Goal: Transaction & Acquisition: Purchase product/service

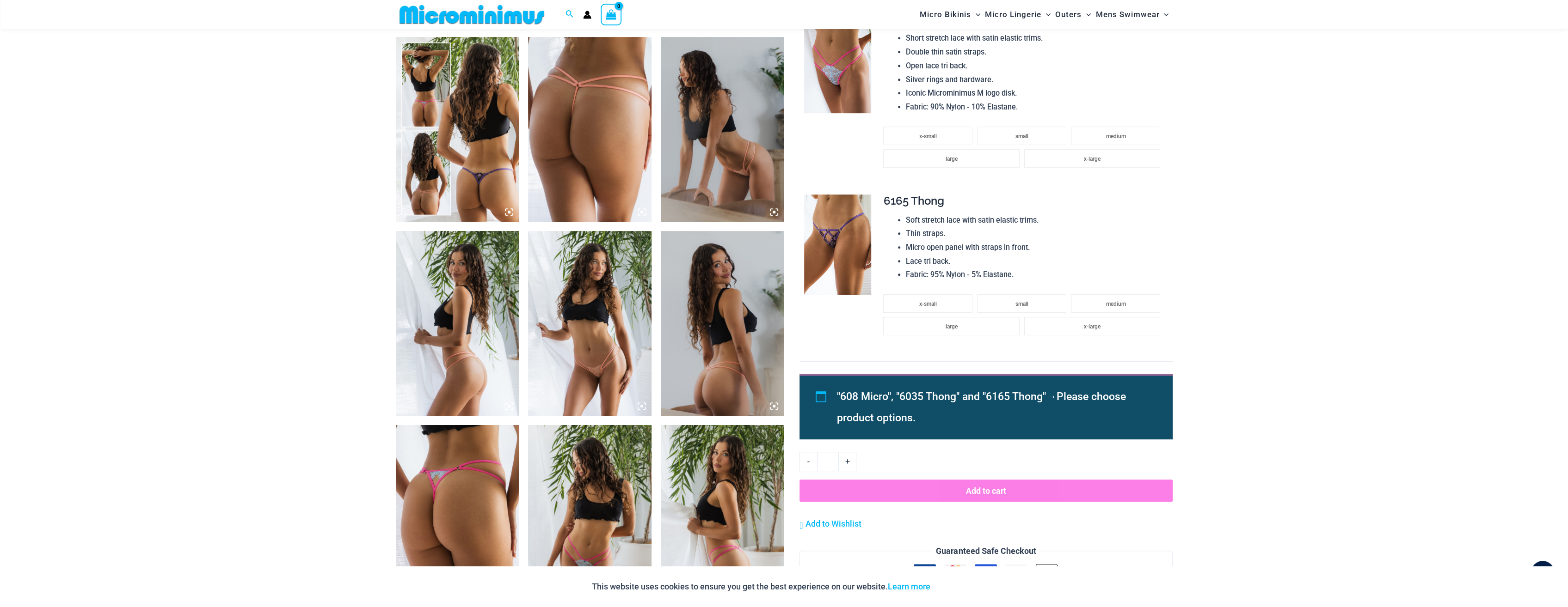
scroll to position [685, 0]
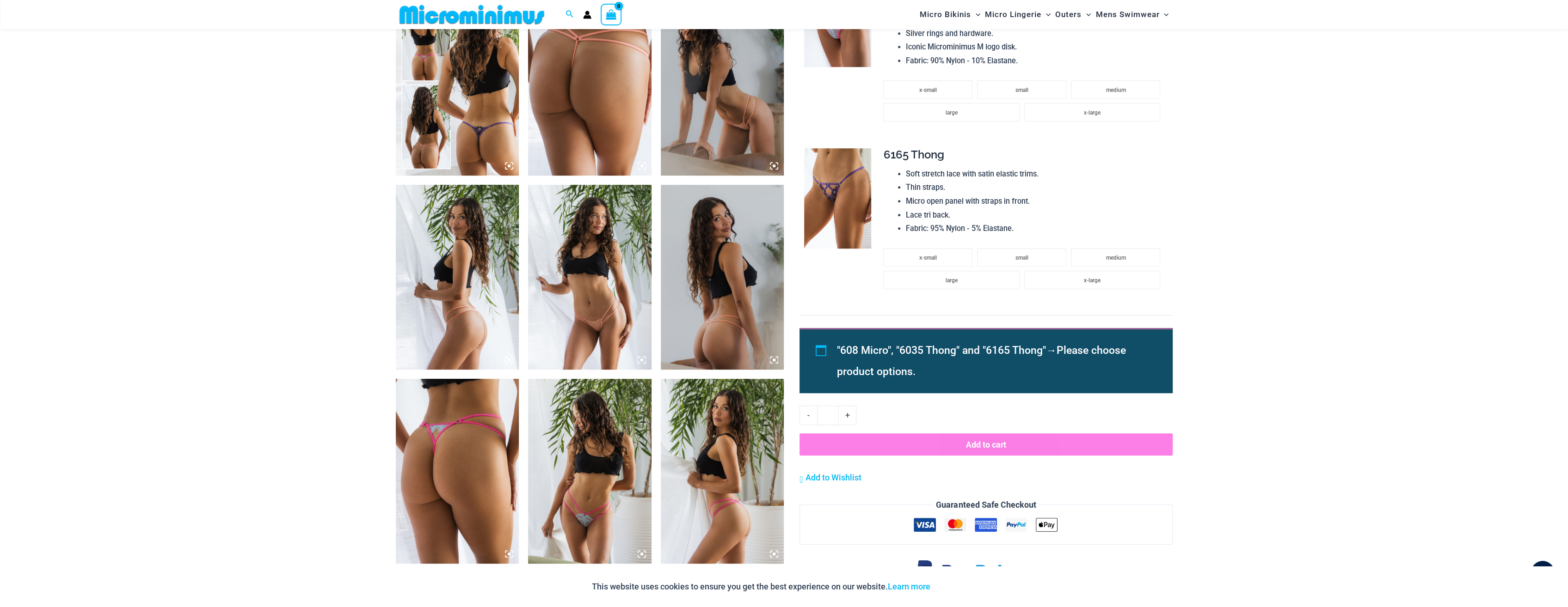
click at [723, 304] on img at bounding box center [723, 277] width 124 height 185
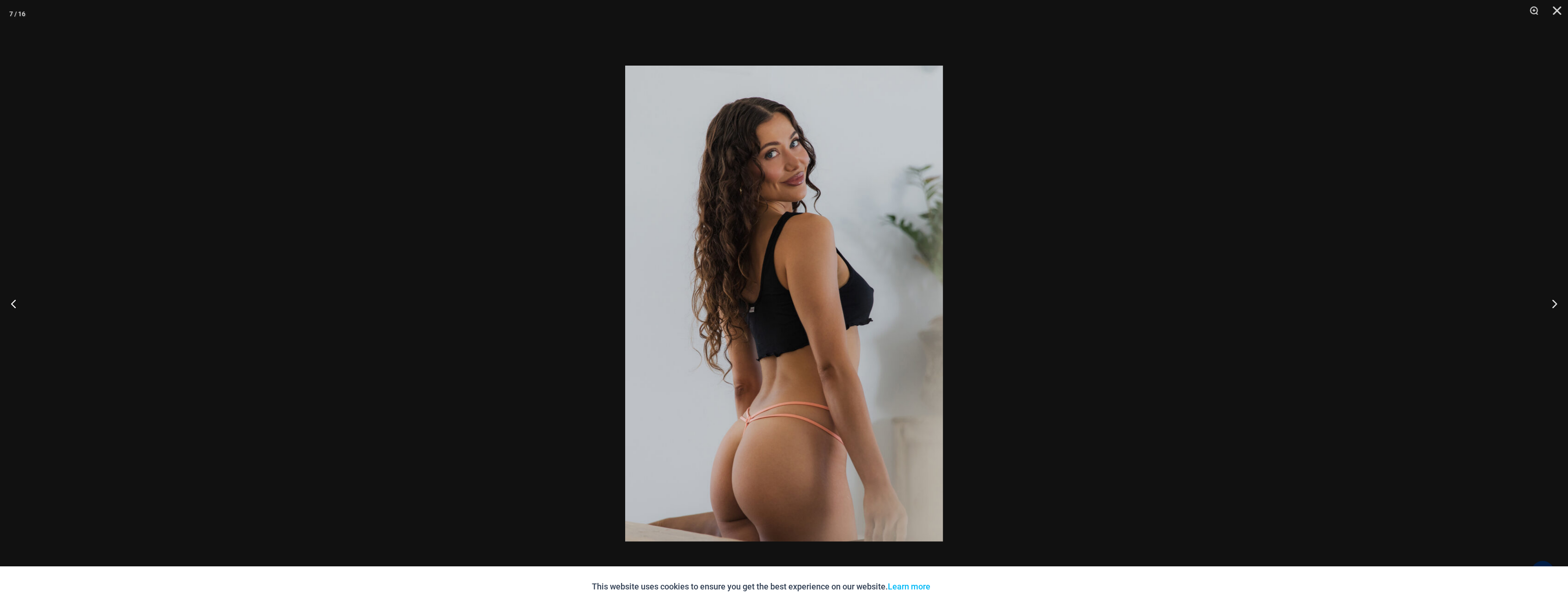
click at [855, 304] on img at bounding box center [784, 304] width 318 height 476
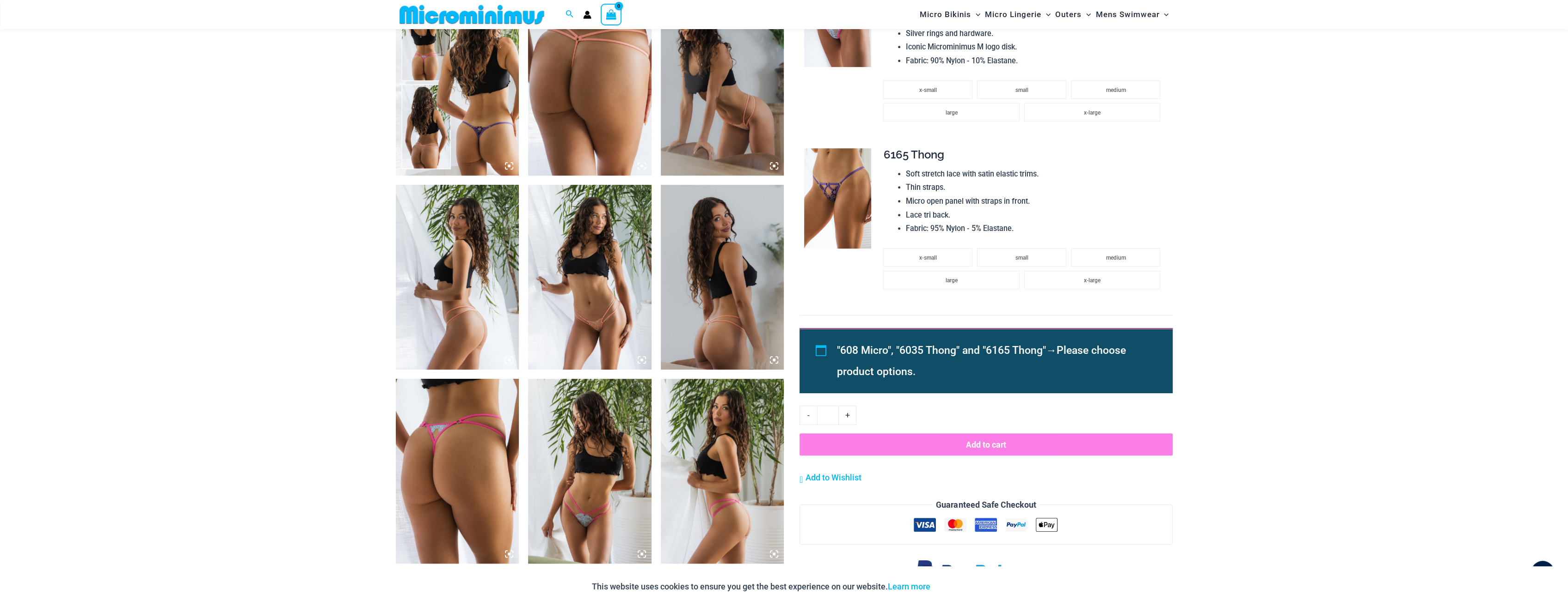
click at [584, 278] on img at bounding box center [590, 277] width 124 height 185
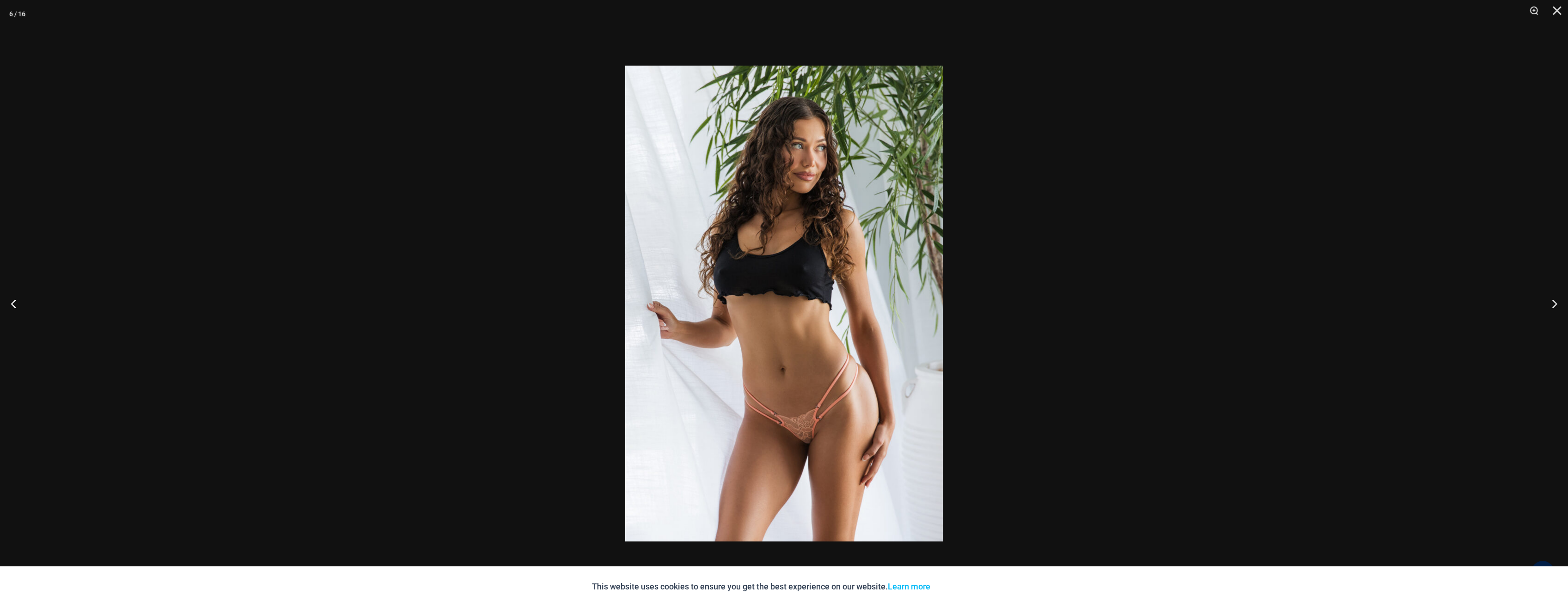
click at [1106, 345] on div at bounding box center [784, 304] width 1568 height 607
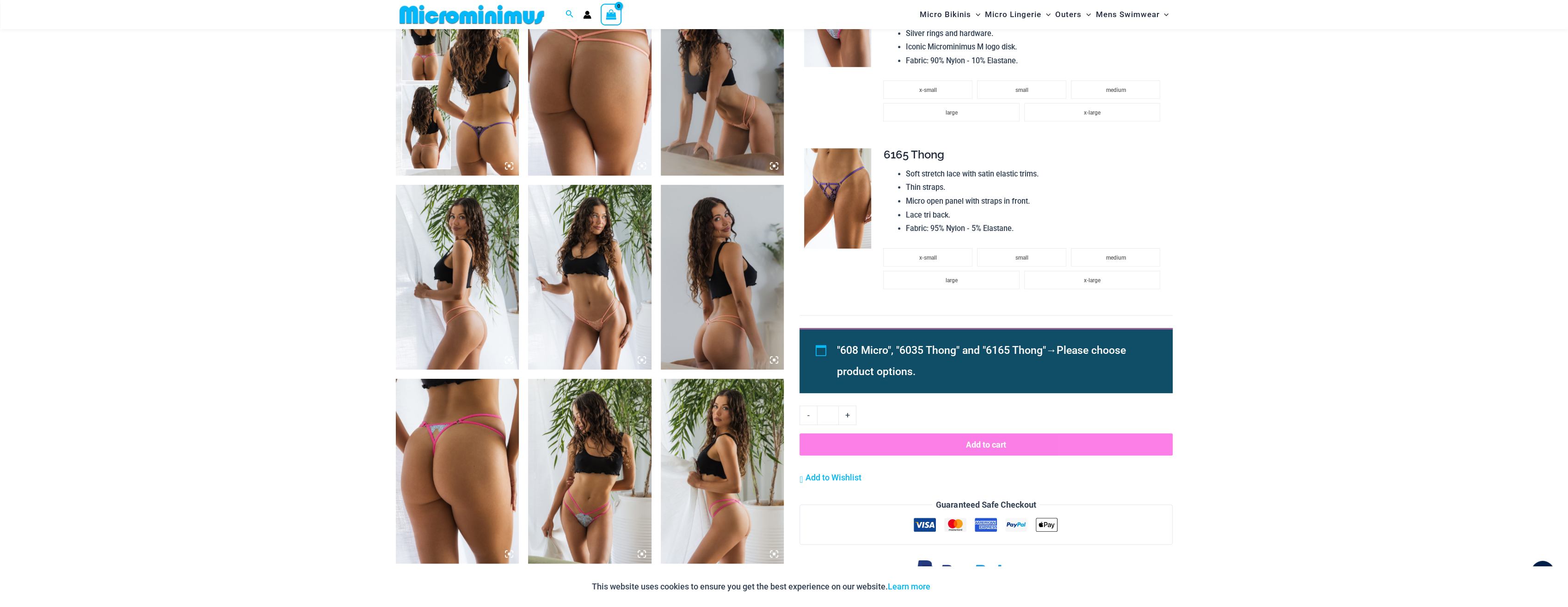
scroll to position [546, 0]
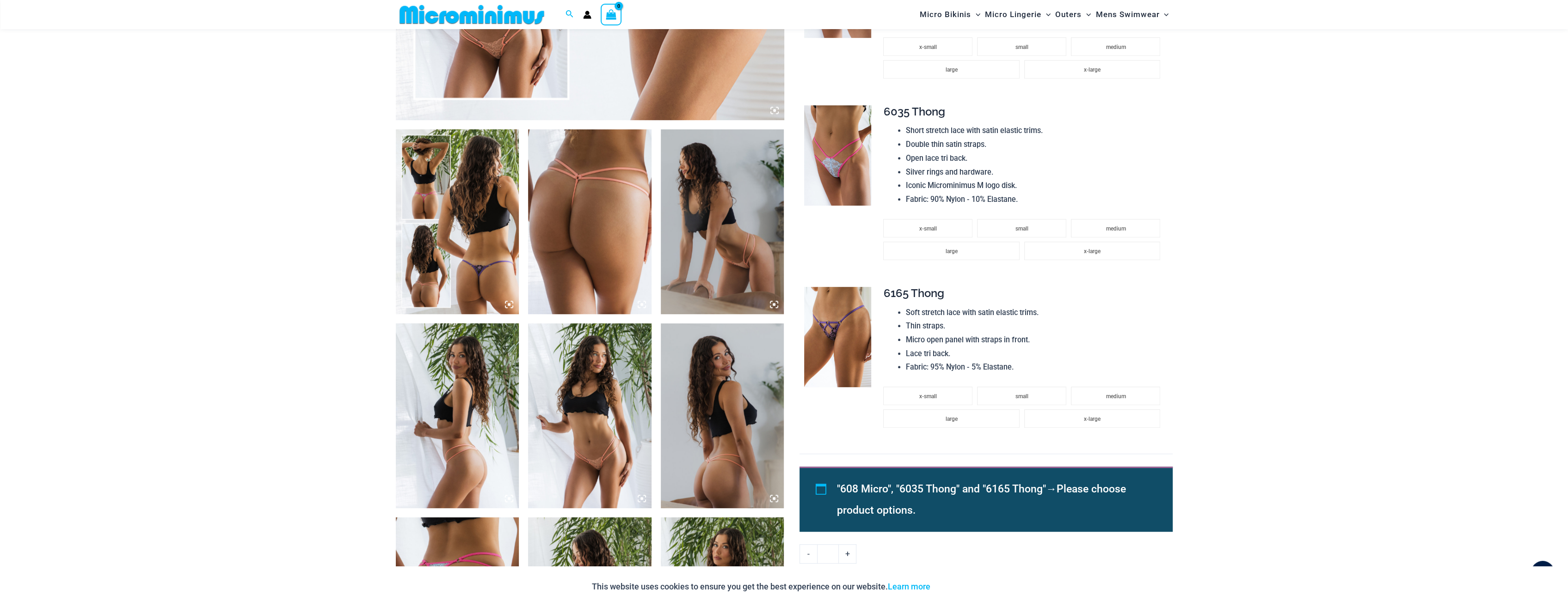
click at [402, 422] on img at bounding box center [457, 416] width 124 height 185
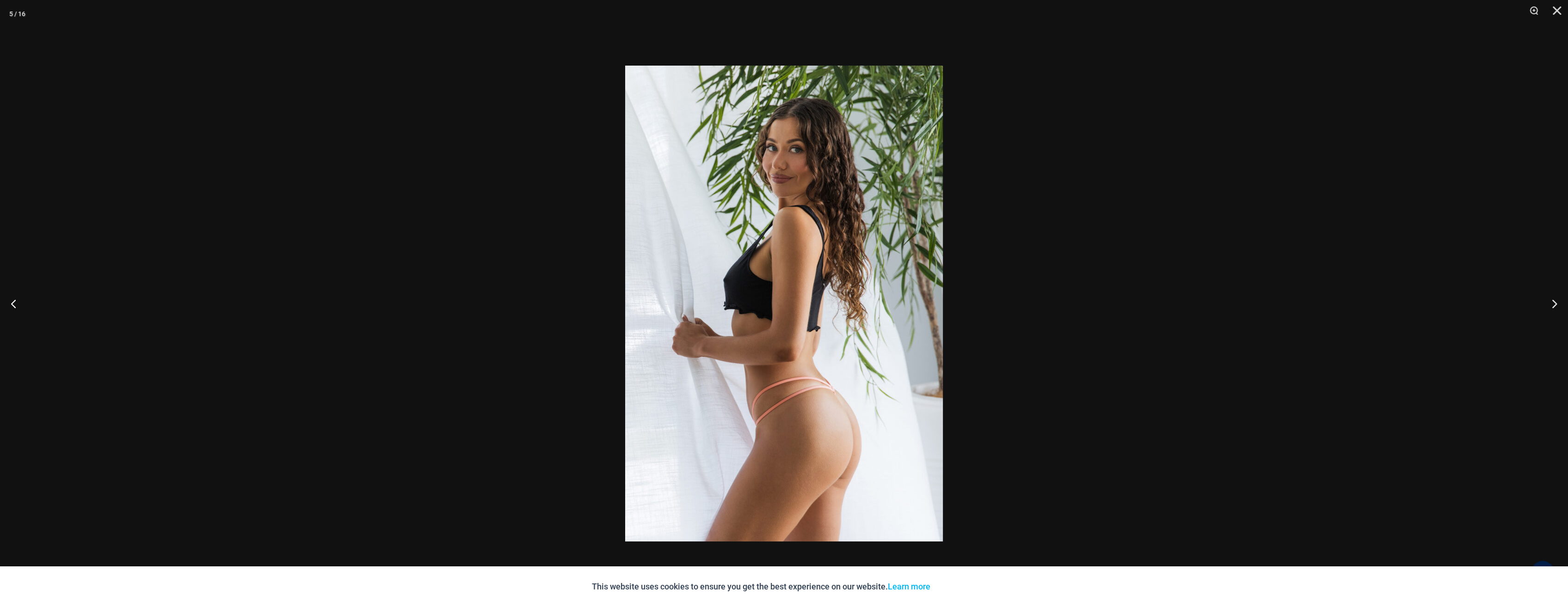
click at [1298, 392] on div at bounding box center [784, 304] width 1568 height 607
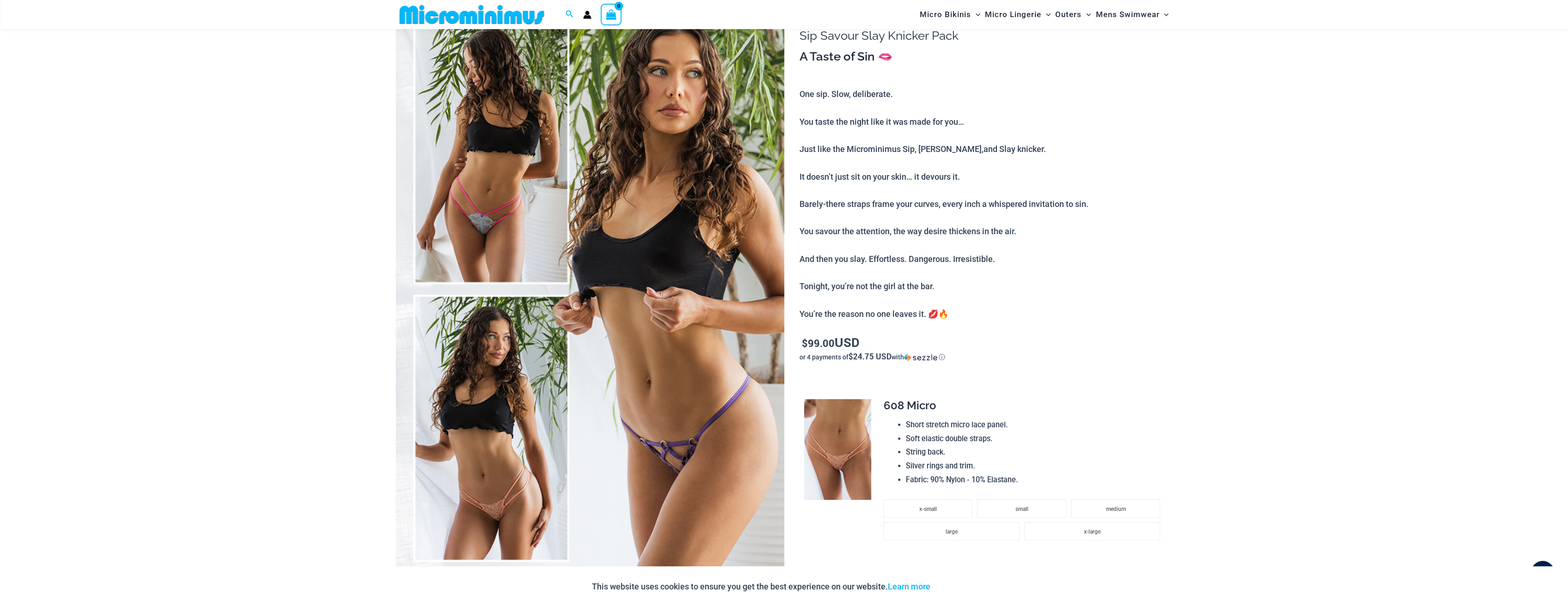
scroll to position [38, 0]
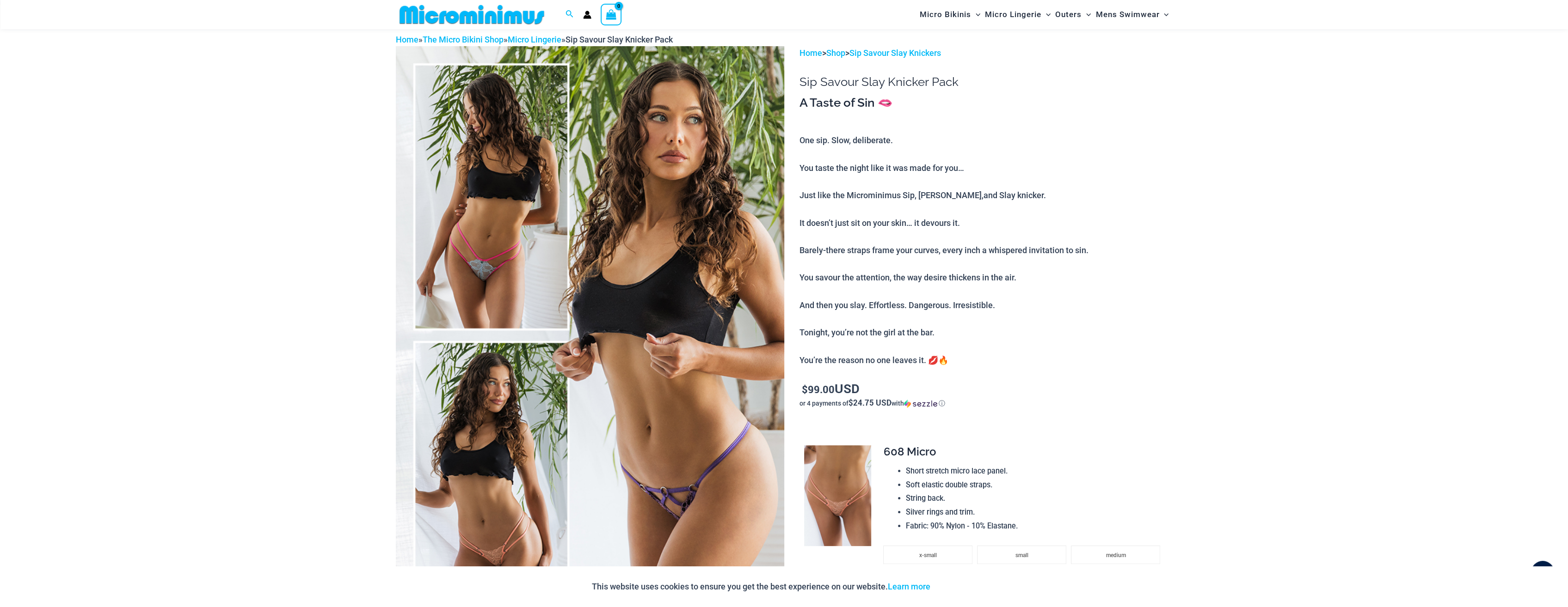
click at [655, 339] on img at bounding box center [590, 337] width 388 height 582
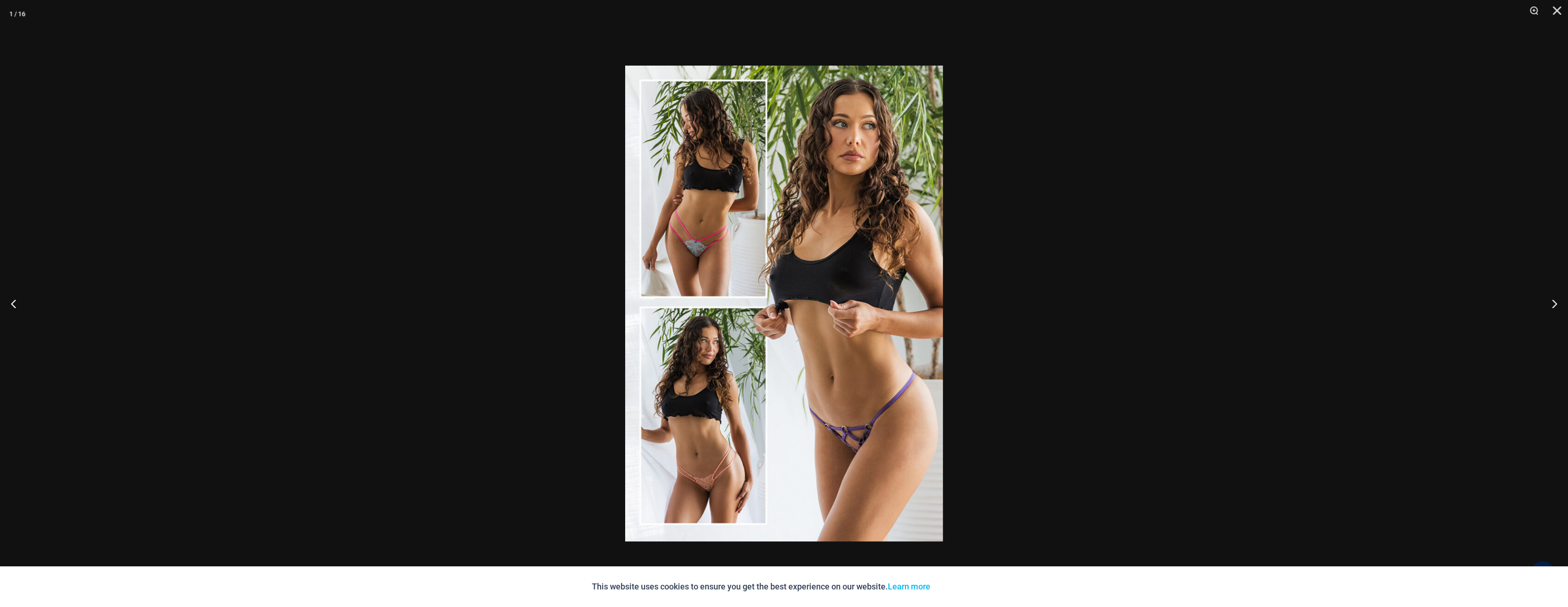
click at [1200, 370] on div at bounding box center [784, 304] width 1568 height 607
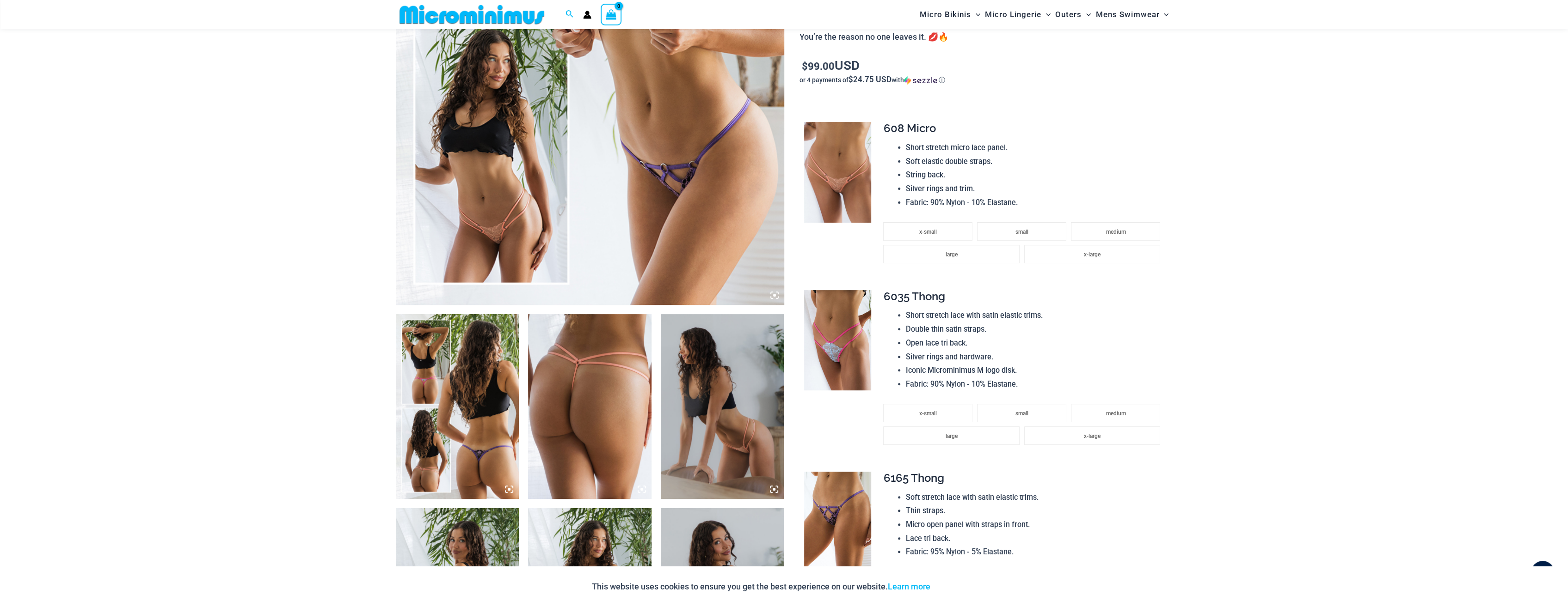
scroll to position [639, 0]
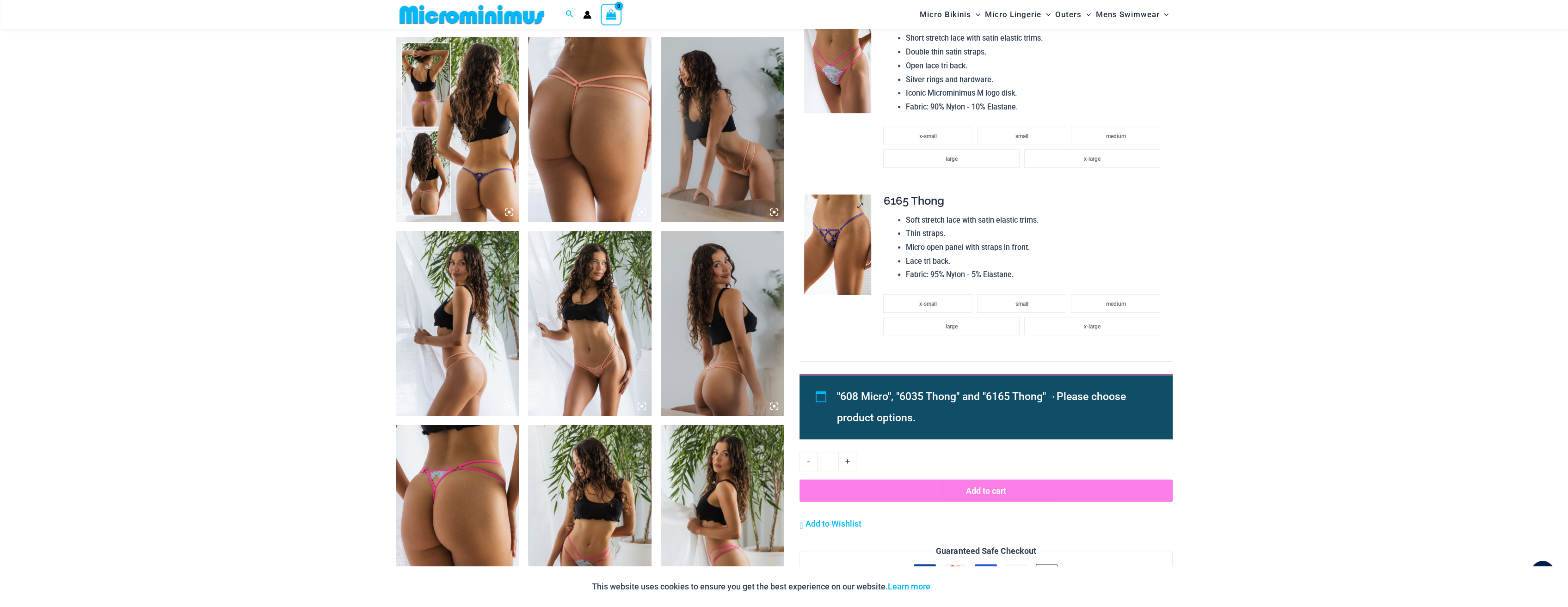
click at [838, 242] on img at bounding box center [838, 245] width 67 height 101
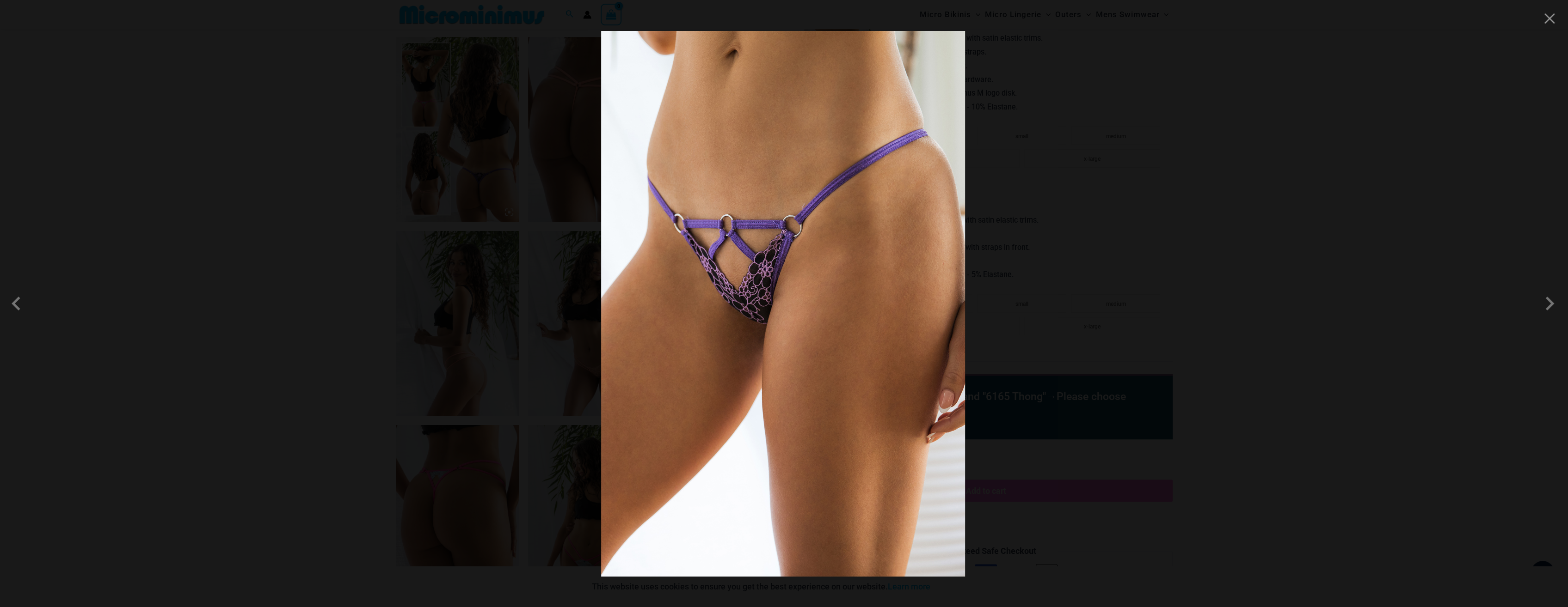
click at [1474, 338] on div at bounding box center [784, 304] width 1568 height 607
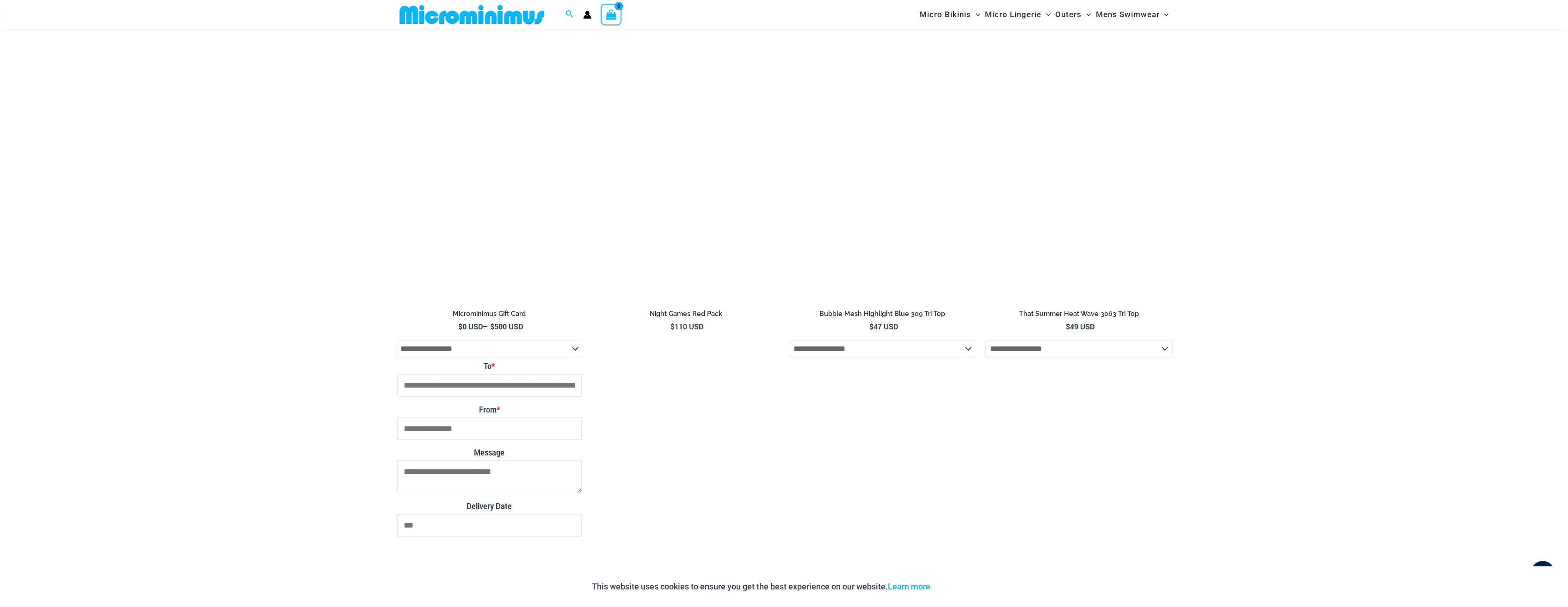
scroll to position [3362, 0]
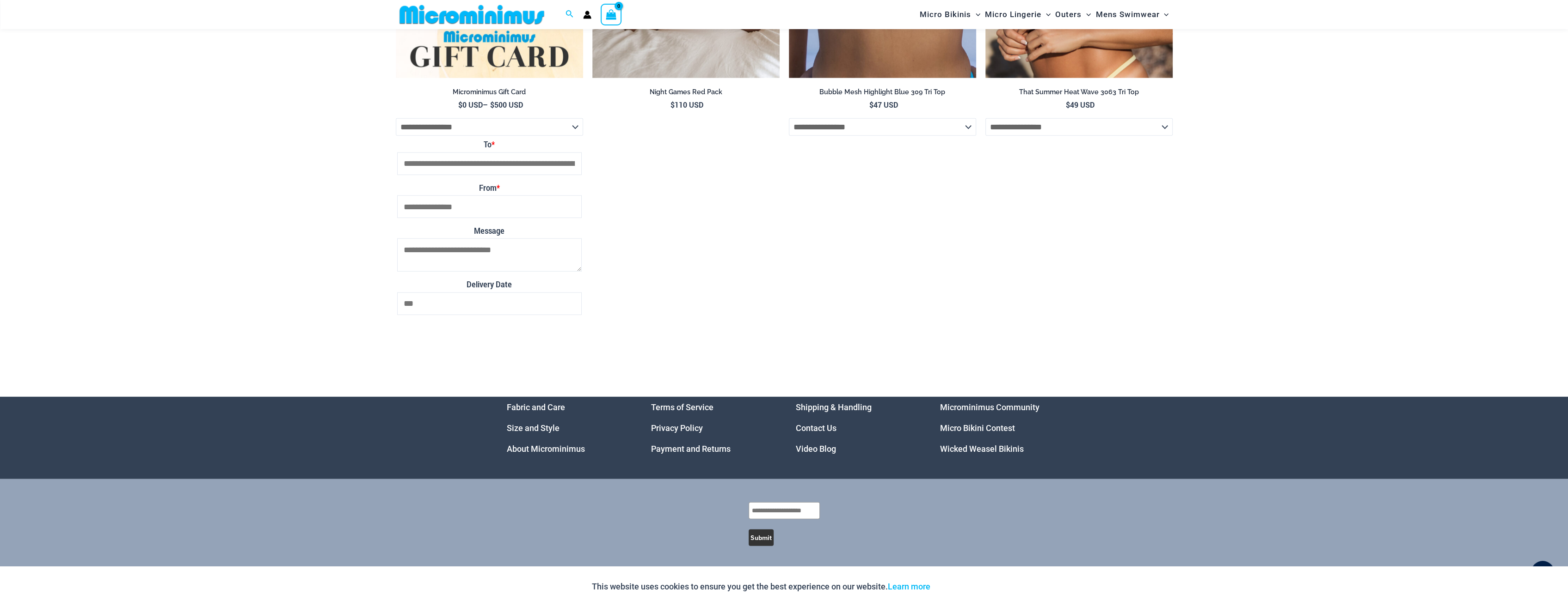
click at [985, 426] on link "Micro Bikini Contest" at bounding box center [977, 428] width 75 height 10
